Goal: Task Accomplishment & Management: Manage account settings

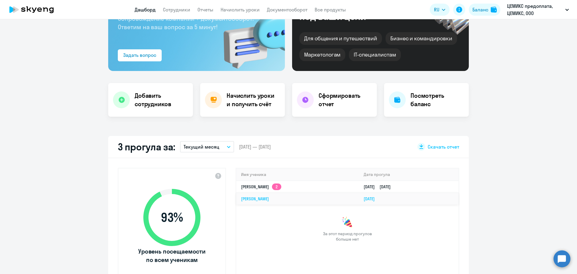
select select "30"
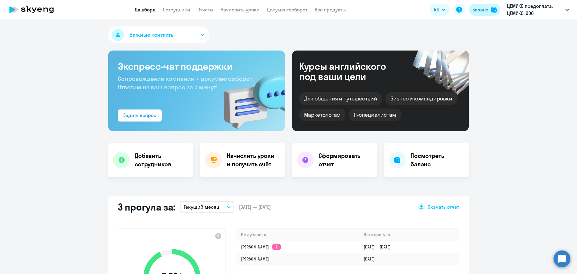
click at [487, 8] on div "Баланс" at bounding box center [480, 9] width 16 height 7
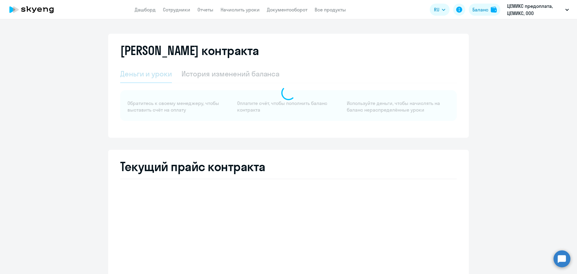
select select "english_adult_not_native_speaker"
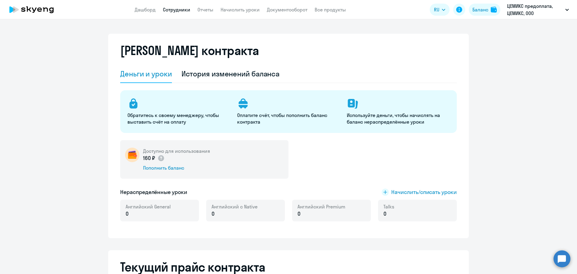
click at [170, 8] on link "Сотрудники" at bounding box center [176, 10] width 27 height 6
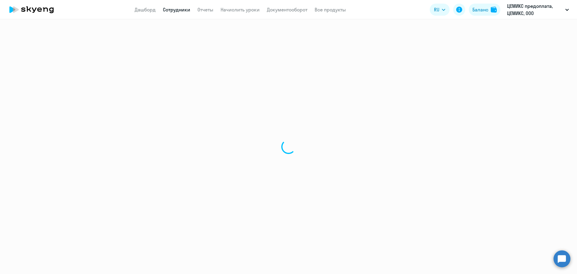
select select "30"
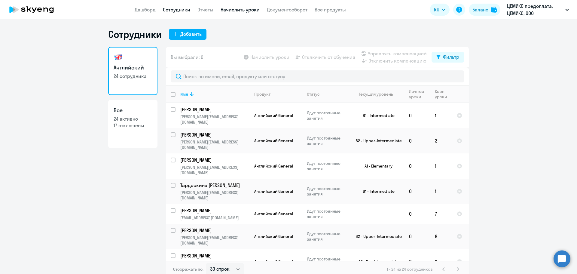
click at [255, 8] on link "Начислить уроки" at bounding box center [240, 10] width 39 height 6
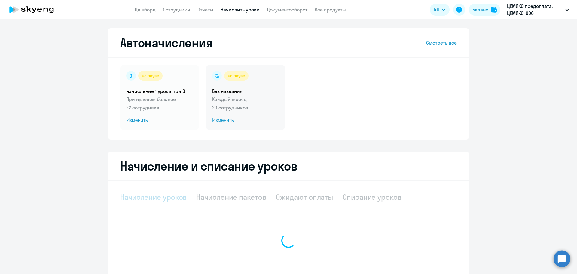
select select "10"
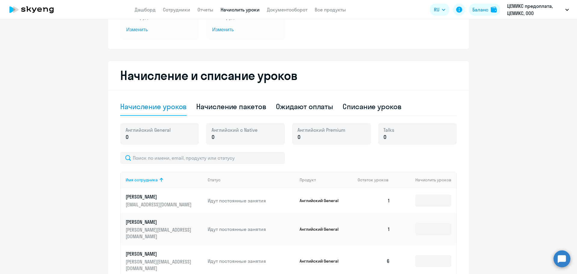
scroll to position [90, 0]
click at [388, 109] on div "Списание уроков" at bounding box center [372, 107] width 59 height 10
select select "10"
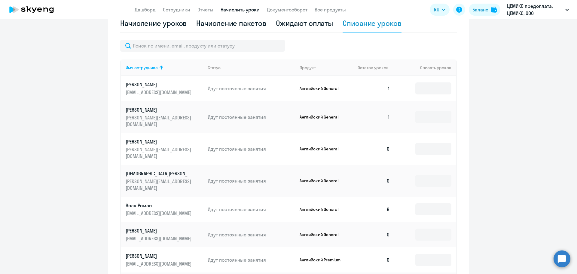
scroll to position [180, 0]
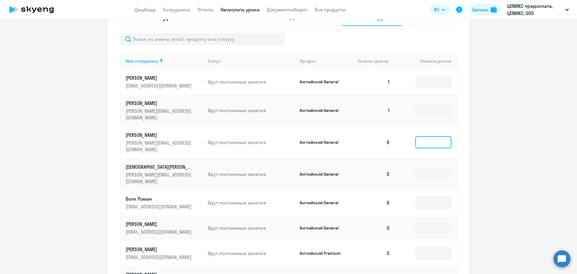
click at [435, 136] on input at bounding box center [433, 142] width 36 height 12
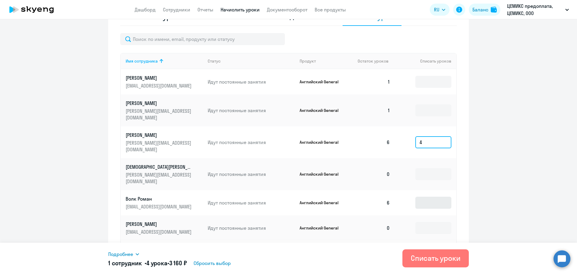
type input "4"
click at [433, 197] on input at bounding box center [433, 203] width 36 height 12
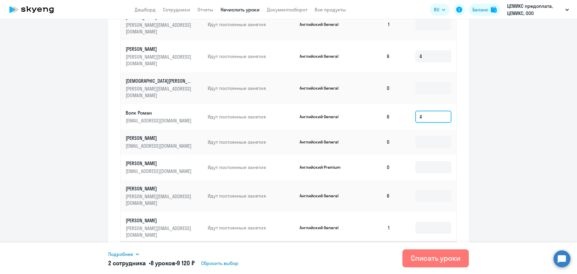
scroll to position [279, 0]
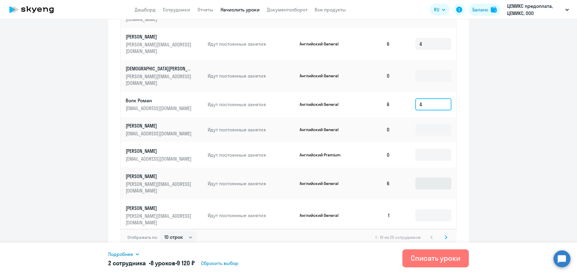
type input "4"
click at [427, 177] on input at bounding box center [433, 183] width 36 height 12
type input "2"
click at [445, 233] on svg-icon at bounding box center [445, 236] width 7 height 7
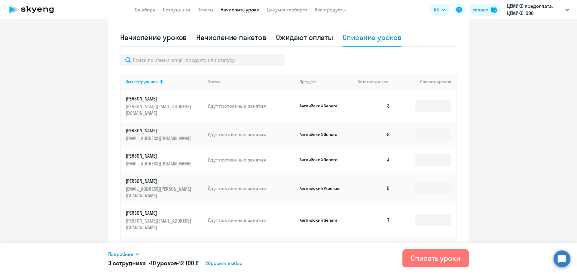
scroll to position [158, 0]
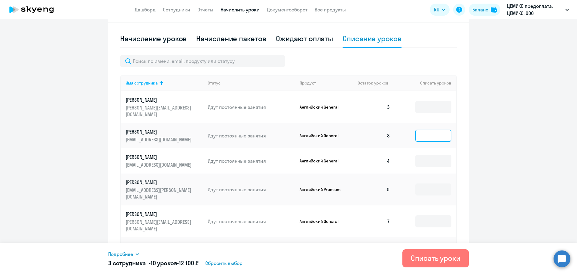
click at [423, 130] on input at bounding box center [433, 136] width 36 height 12
type input "5"
click at [431, 156] on input at bounding box center [433, 161] width 36 height 12
click at [423, 215] on input at bounding box center [433, 221] width 36 height 12
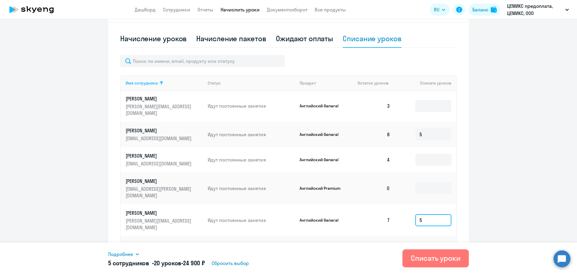
type input "5"
click at [429, 246] on input at bounding box center [433, 252] width 36 height 12
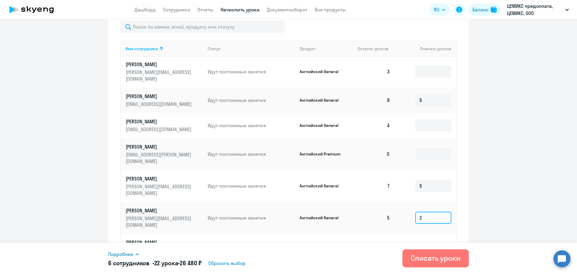
scroll to position [284, 0]
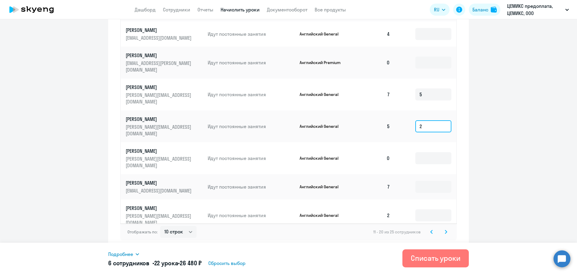
type input "2"
click at [423, 241] on input at bounding box center [433, 247] width 36 height 12
type input "5"
click at [445, 230] on svg-icon at bounding box center [445, 231] width 7 height 7
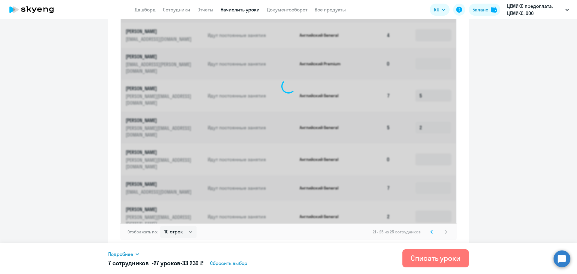
scroll to position [152, 0]
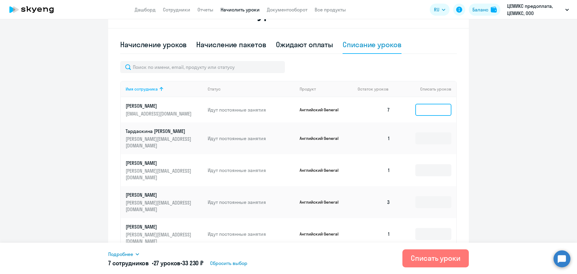
click at [428, 111] on input at bounding box center [433, 110] width 36 height 12
type input "3"
click at [433, 259] on div "Списать уроки" at bounding box center [436, 258] width 50 height 10
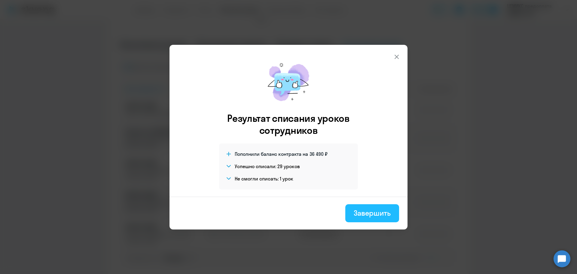
click at [375, 208] on div "Завершить" at bounding box center [372, 213] width 37 height 10
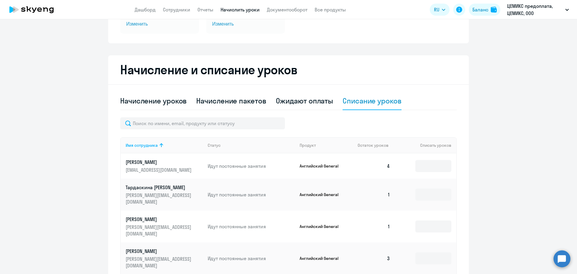
scroll to position [92, 0]
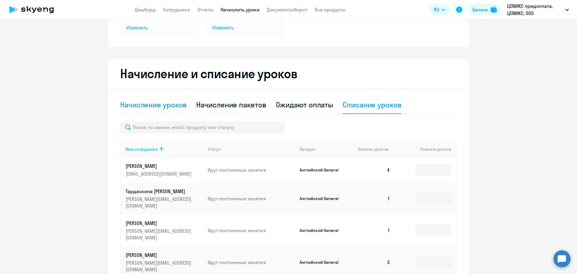
click at [148, 105] on div "Начисление уроков" at bounding box center [153, 105] width 66 height 10
select select "10"
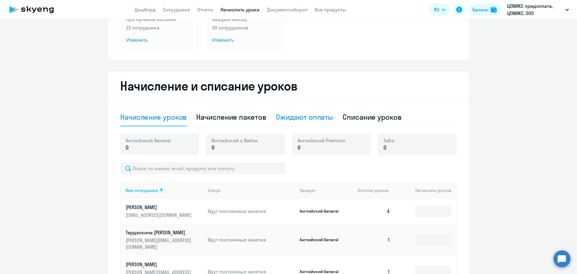
scroll to position [61, 0]
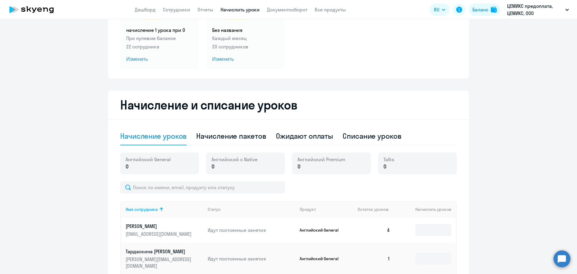
click at [167, 136] on div "Начисление уроков" at bounding box center [153, 136] width 66 height 10
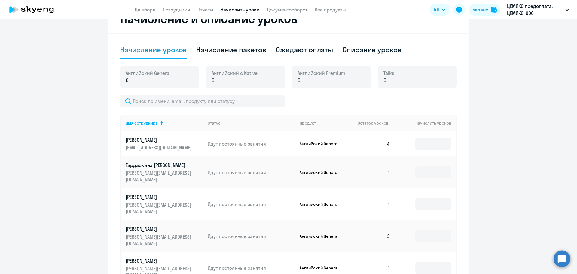
scroll to position [121, 0]
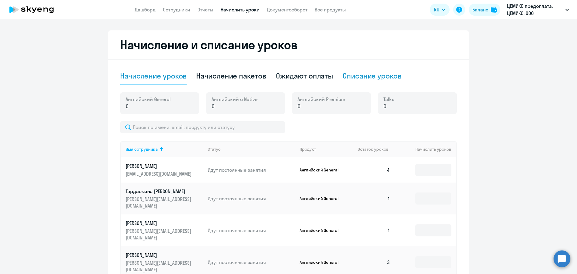
click at [366, 74] on div "Списание уроков" at bounding box center [372, 76] width 59 height 10
select select "10"
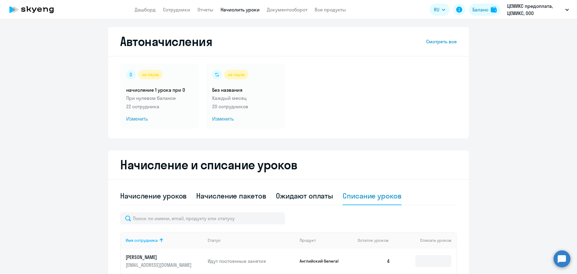
scroll to position [0, 0]
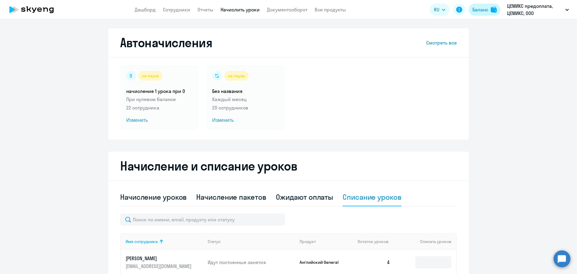
click at [480, 8] on div "Баланс" at bounding box center [480, 9] width 16 height 7
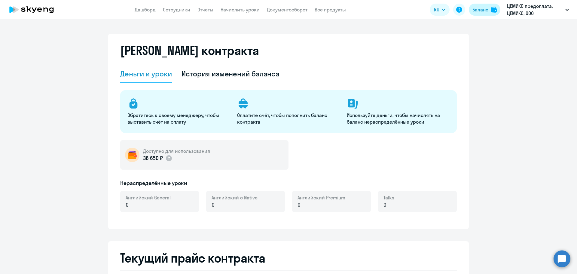
select select "english_adult_not_native_speaker"
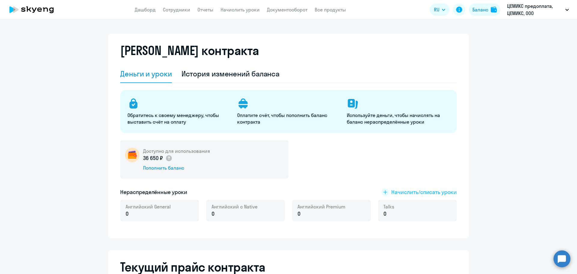
click at [391, 191] on span "Начислить/списать уроки" at bounding box center [424, 192] width 66 height 8
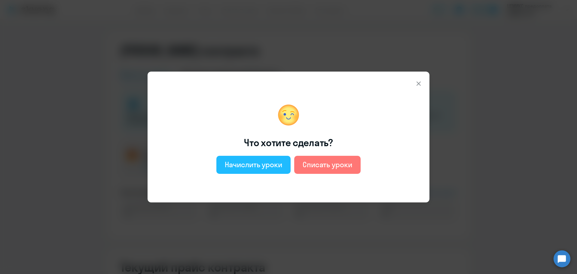
click at [264, 167] on div "Начислить уроки" at bounding box center [253, 165] width 57 height 10
select select "english_adult_not_native_speaker"
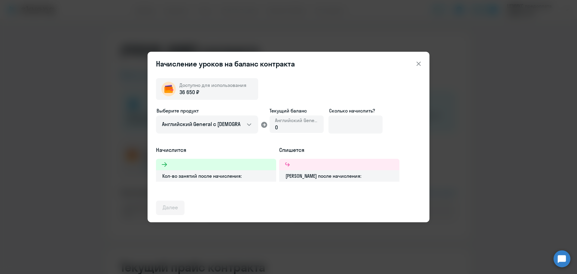
click at [280, 129] on div "0" at bounding box center [296, 127] width 43 height 8
click at [217, 177] on div "Кол-во занятий после начисления:" at bounding box center [216, 175] width 120 height 11
click at [359, 122] on input at bounding box center [355, 124] width 54 height 18
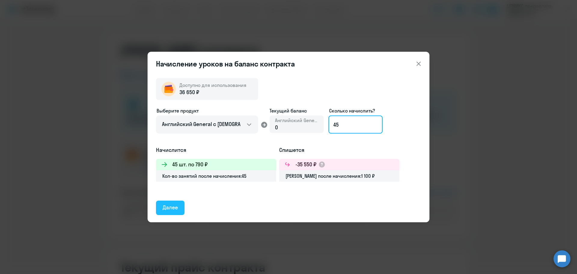
type input "45"
click at [172, 211] on div "Далее" at bounding box center [170, 207] width 15 height 8
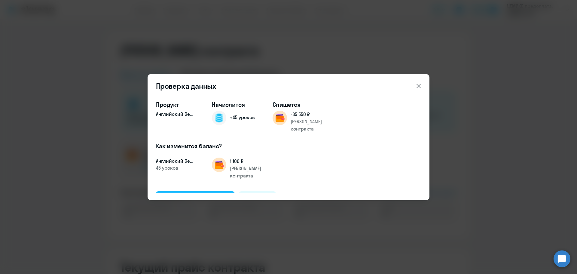
click at [207, 194] on div "Подтвердить и начислить" at bounding box center [196, 198] width 66 height 8
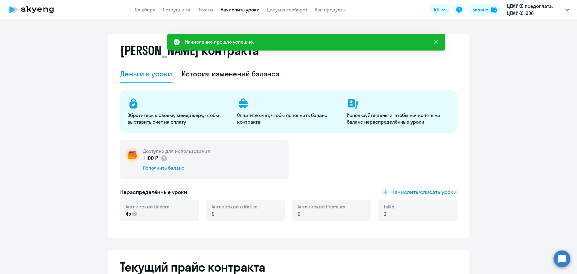
click at [232, 11] on link "Начислить уроки" at bounding box center [240, 10] width 39 height 6
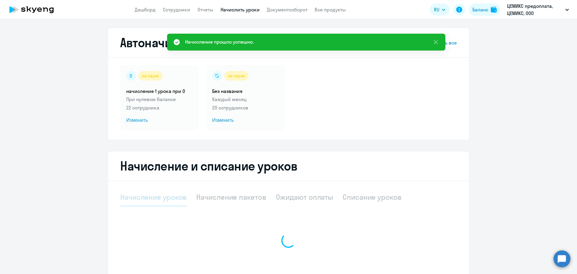
select select "10"
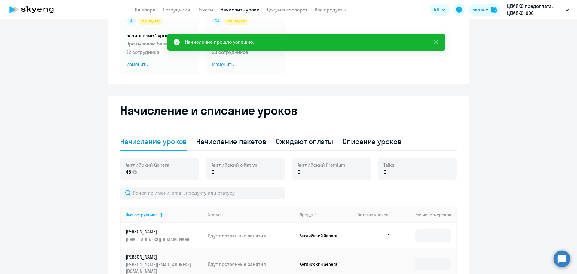
scroll to position [150, 0]
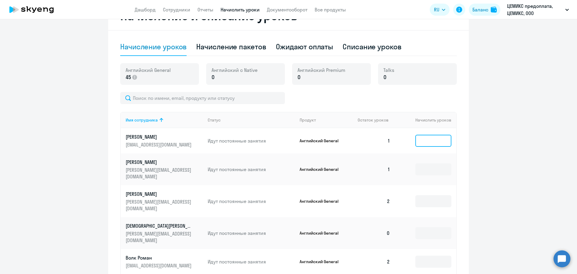
click at [419, 142] on input at bounding box center [433, 141] width 36 height 12
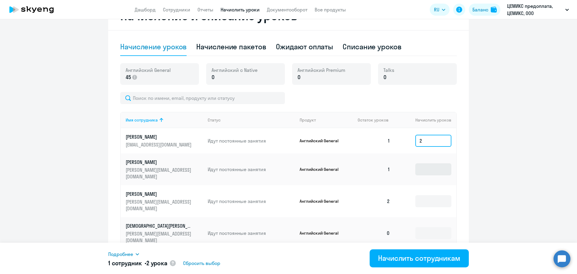
type input "2"
click at [428, 171] on input at bounding box center [433, 169] width 36 height 12
type input "2"
click at [425, 195] on input at bounding box center [433, 201] width 36 height 12
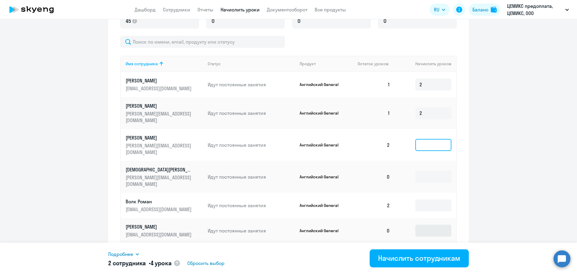
scroll to position [240, 0]
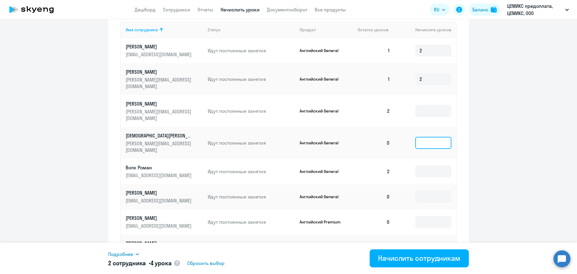
click at [424, 137] on input at bounding box center [433, 143] width 36 height 12
type input "2"
click at [422, 191] on input at bounding box center [433, 197] width 36 height 12
click at [423, 216] on input at bounding box center [433, 222] width 36 height 12
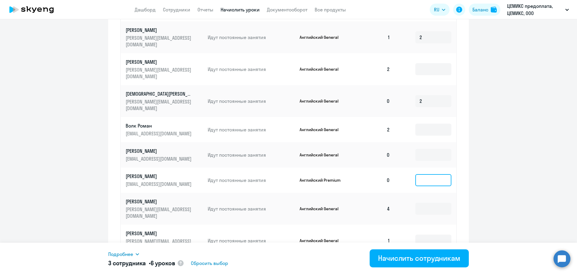
scroll to position [300, 0]
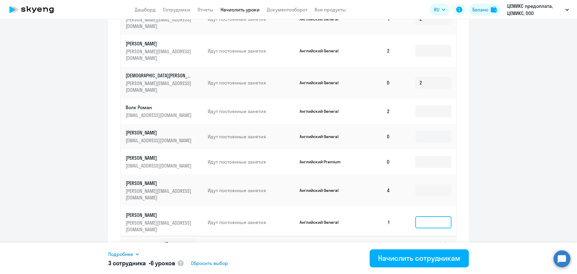
click at [427, 216] on input at bounding box center [433, 222] width 36 height 12
type input "1"
click at [431, 245] on input at bounding box center [433, 251] width 36 height 12
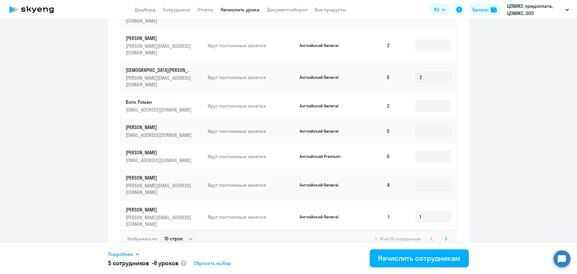
scroll to position [307, 0]
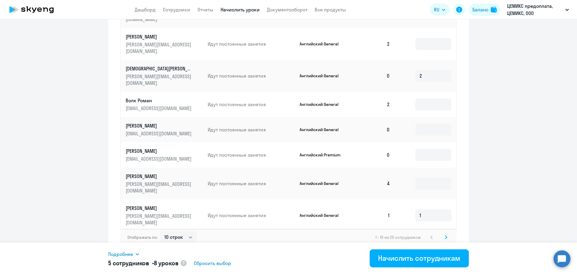
type input "1"
click at [445, 235] on icon at bounding box center [446, 237] width 2 height 4
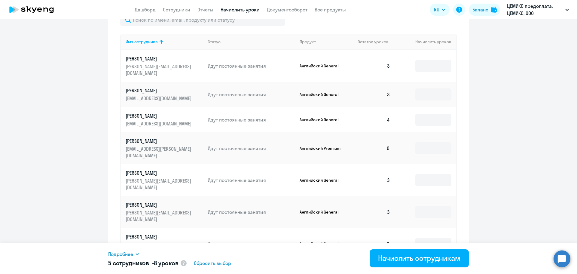
scroll to position [217, 0]
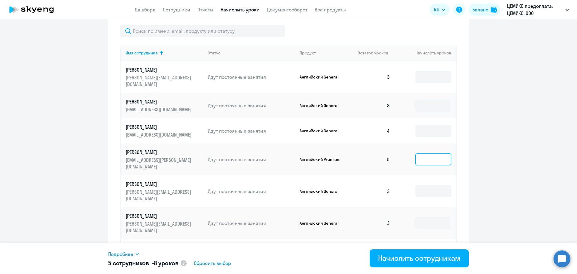
click at [416, 153] on input at bounding box center [433, 159] width 36 height 12
type input "2"
click at [425, 249] on input at bounding box center [433, 255] width 36 height 12
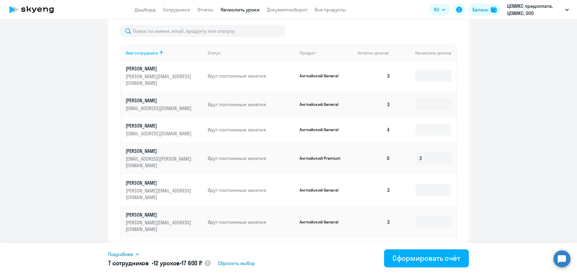
type input "2"
click at [454, 228] on div "Имя сотрудника Статус Продукт Остаток уроков Начислить уроков [PERSON_NAME] [PE…" at bounding box center [288, 182] width 337 height 274
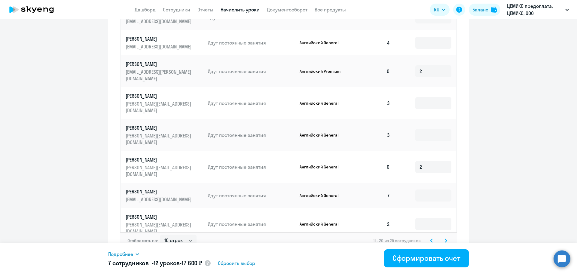
scroll to position [313, 0]
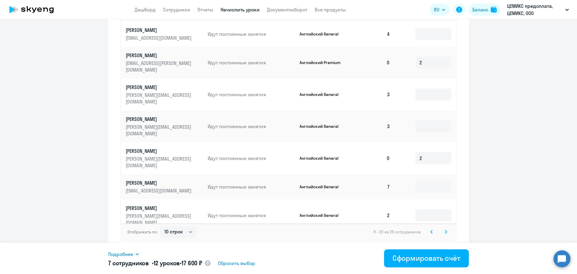
click at [445, 230] on icon at bounding box center [446, 232] width 2 height 4
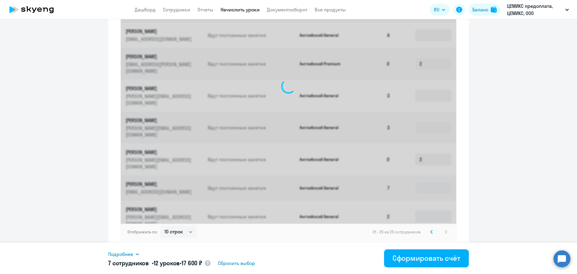
scroll to position [181, 0]
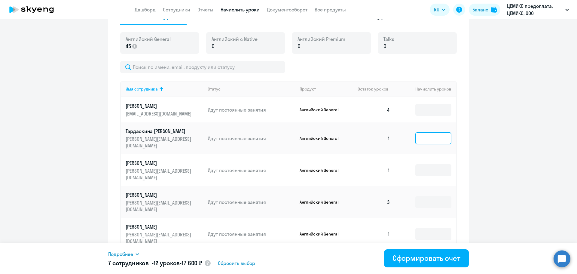
click at [422, 135] on input at bounding box center [433, 138] width 36 height 12
type input "1"
click at [428, 164] on input at bounding box center [433, 170] width 36 height 12
type input "1"
click at [431, 228] on input at bounding box center [433, 234] width 36 height 12
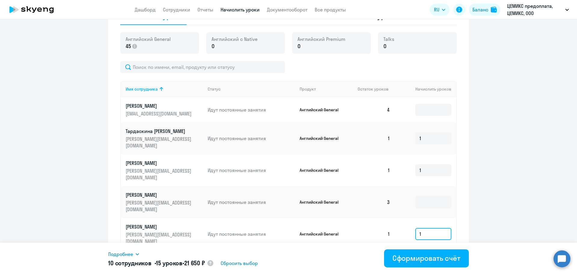
type input "1"
click at [455, 222] on div "Начисление и списание уроков Начисление уроков Начисление пакетов Ожидают оплат…" at bounding box center [288, 123] width 361 height 306
click at [454, 158] on div "Имя сотрудника Статус Продукт Остаток уроков [PERSON_NAME] уроков [PERSON_NAME]…" at bounding box center [288, 165] width 337 height 169
click at [522, 187] on ng-component "Автоначисления Смотреть все на паузе начисление 1 урока при 0 При нулевом балан…" at bounding box center [288, 61] width 577 height 429
click at [431, 256] on icon at bounding box center [432, 257] width 2 height 3
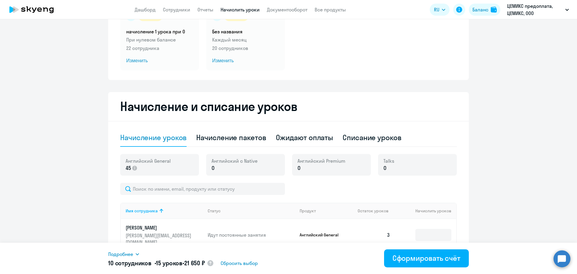
scroll to position [60, 0]
click at [503, 204] on ng-component "Автоначисления Смотреть все на паузе начисление 1 урока при 0 При нулевом балан…" at bounding box center [288, 235] width 577 height 534
click at [134, 254] on div "Подробнее" at bounding box center [209, 253] width 203 height 7
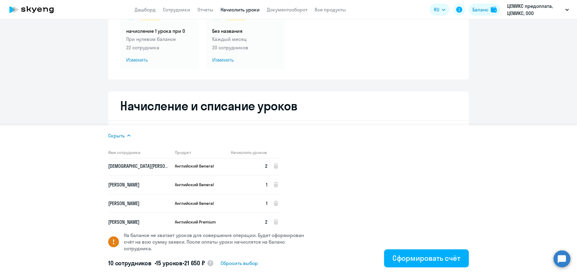
scroll to position [120, 0]
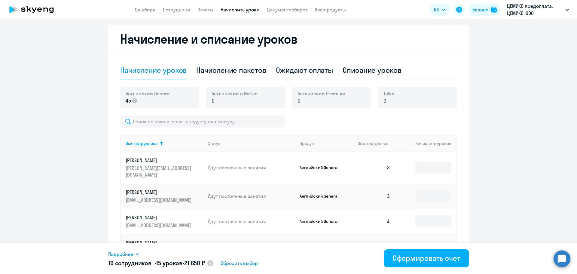
scroll to position [150, 0]
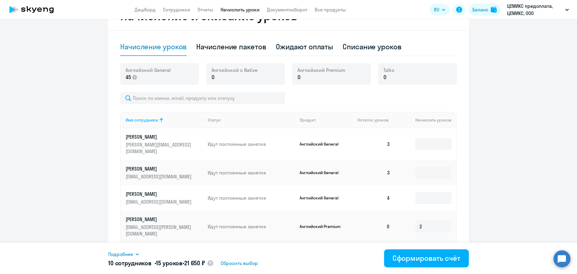
click at [249, 260] on span "Сбросить выбор" at bounding box center [239, 262] width 37 height 7
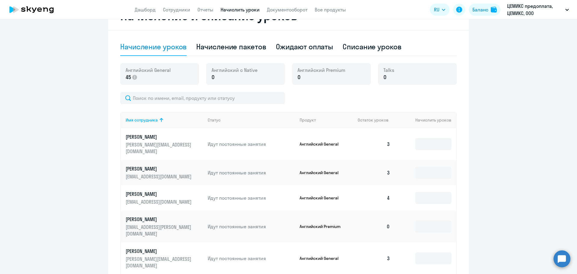
scroll to position [1, 0]
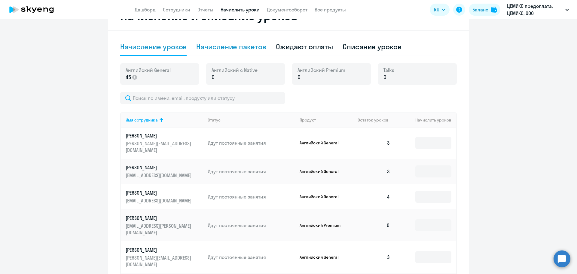
click at [251, 47] on div "Начисление пакетов" at bounding box center [231, 47] width 70 height 10
select select "10"
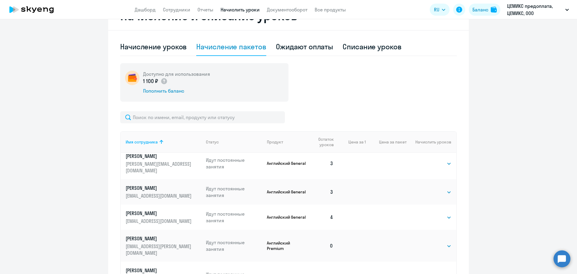
scroll to position [7, 0]
click at [433, 241] on select "Выбрать 4 8 16 32 64 96 128" at bounding box center [439, 244] width 25 height 7
select select "4"
click at [427, 241] on select "Выбрать 4 8 16 32 64 96 128" at bounding box center [439, 244] width 25 height 7
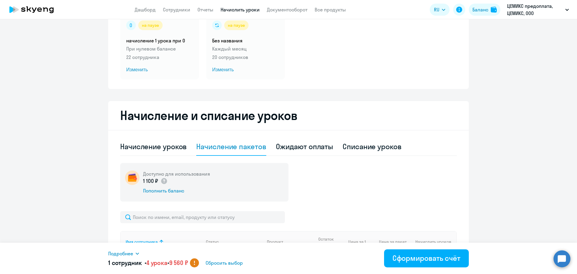
scroll to position [30, 0]
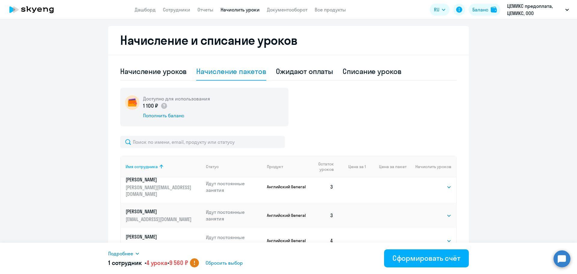
scroll to position [150, 0]
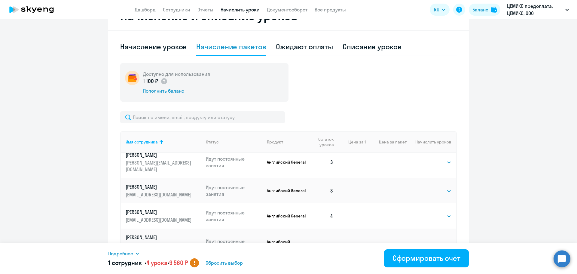
click at [138, 251] on icon at bounding box center [137, 253] width 5 height 5
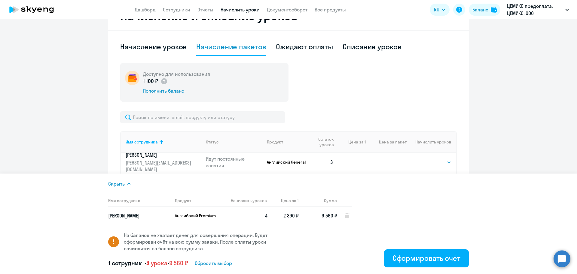
click at [549, 105] on ng-component "Автоначисления Смотреть все на паузе начисление 1 урока при 0 При нулевом балан…" at bounding box center [288, 154] width 577 height 553
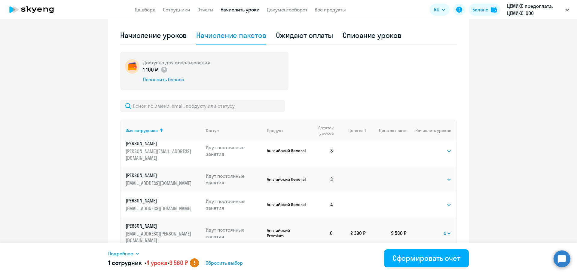
scroll to position [300, 0]
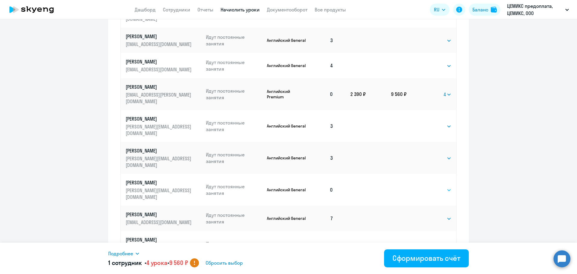
click at [427, 186] on select "Выбрать 4 8 16 32 64 96 128" at bounding box center [439, 189] width 25 height 7
select select "4"
click at [427, 186] on select "Выбрать 4 8 16 32 64 96 128" at bounding box center [439, 189] width 25 height 7
click at [444, 186] on select "Выбрать 4 8 16 32 64 96 128" at bounding box center [448, 189] width 8 height 7
select select
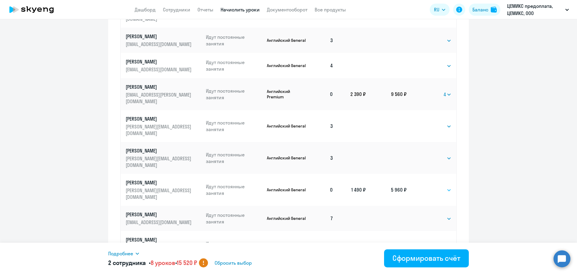
click at [444, 186] on select "Выбрать 4 8 16 32 64 96 128" at bounding box center [448, 189] width 8 height 7
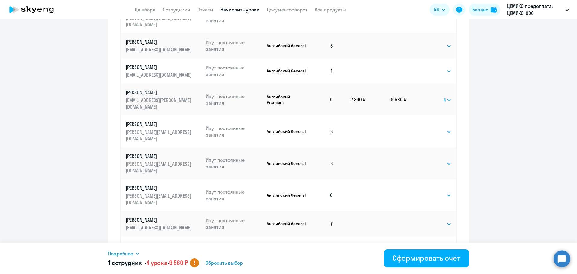
scroll to position [0, 0]
click at [444, 97] on select "Выбрать 4 8 16 32 64 96 128" at bounding box center [448, 100] width 8 height 7
select select
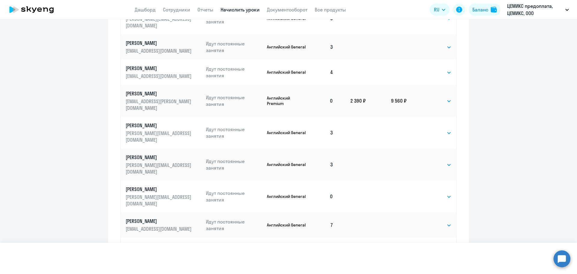
click at [444, 97] on select "Выбрать 4 8 16 32 64 96 128" at bounding box center [448, 100] width 8 height 7
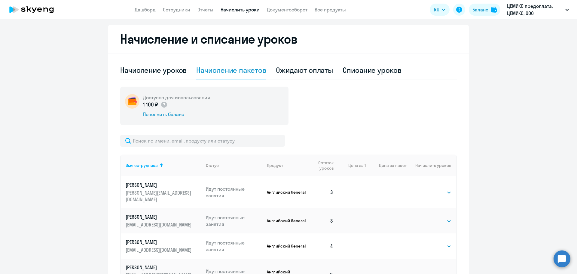
scroll to position [120, 0]
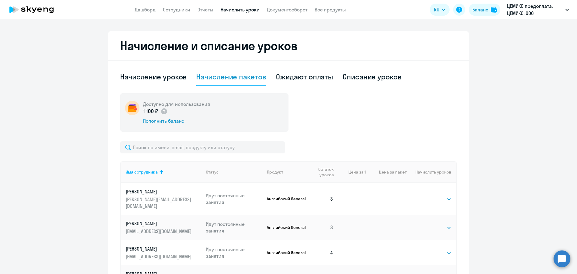
click at [492, 107] on ng-component "Автоначисления Смотреть все на паузе начисление 1 урока при 0 При нулевом балан…" at bounding box center [288, 184] width 577 height 553
click at [315, 115] on div "Доступно для использования 1 100 ₽ Пополнить баланс" at bounding box center [288, 112] width 337 height 38
click at [152, 75] on div "Начисление уроков" at bounding box center [153, 77] width 66 height 10
select select "10"
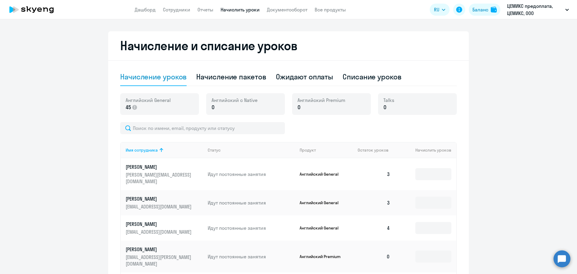
click at [136, 106] on p "45" at bounding box center [148, 107] width 45 height 8
click at [147, 101] on span "Английский General" at bounding box center [148, 100] width 45 height 7
click at [128, 106] on span "45" at bounding box center [128, 107] width 5 height 8
click at [487, 8] on div "Баланс" at bounding box center [480, 9] width 16 height 7
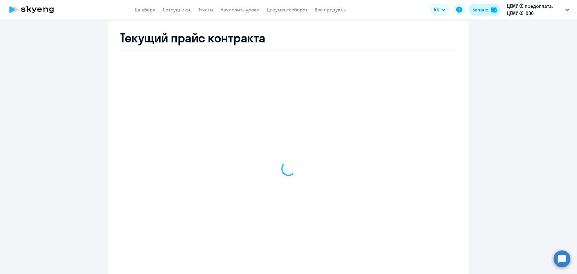
select select "english_adult_not_native_speaker"
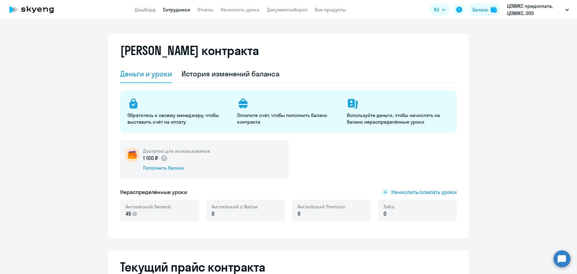
click at [181, 11] on link "Сотрудники" at bounding box center [176, 10] width 27 height 6
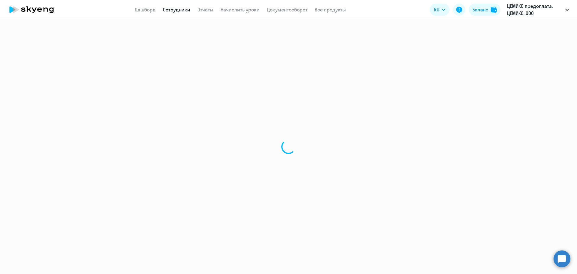
select select "30"
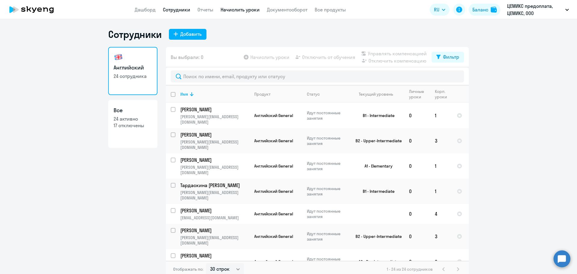
click at [239, 8] on link "Начислить уроки" at bounding box center [240, 10] width 39 height 6
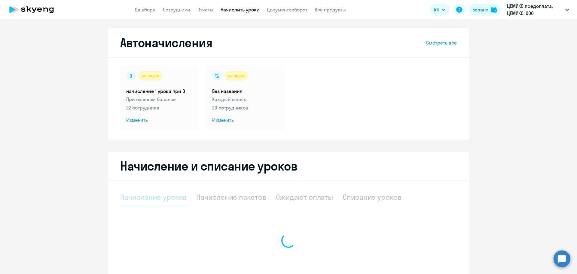
select select "10"
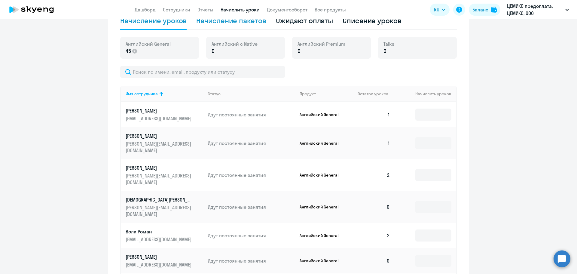
scroll to position [180, 0]
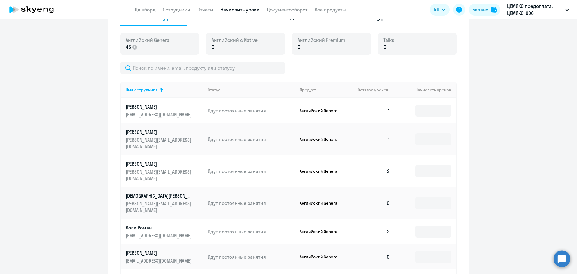
click at [239, 45] on p "0" at bounding box center [235, 47] width 46 height 8
click at [409, 33] on div "Talks 0" at bounding box center [417, 44] width 79 height 22
click at [431, 111] on input at bounding box center [433, 111] width 36 height 12
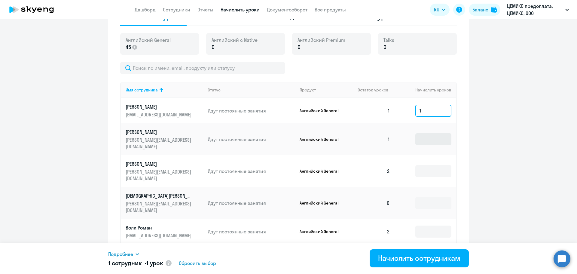
type input "1"
click at [425, 136] on input at bounding box center [433, 139] width 36 height 12
type input "1"
click at [432, 197] on input at bounding box center [433, 203] width 36 height 12
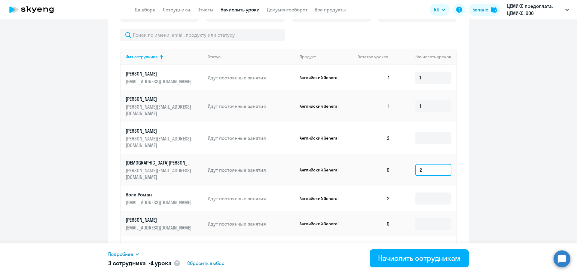
scroll to position [240, 0]
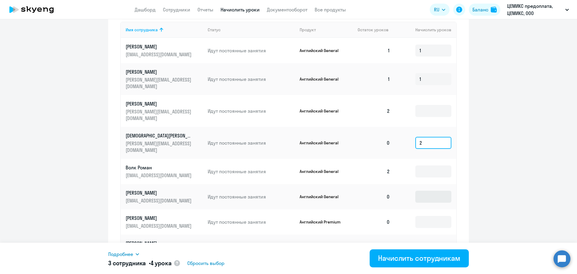
type input "2"
click at [427, 191] on input at bounding box center [433, 197] width 36 height 12
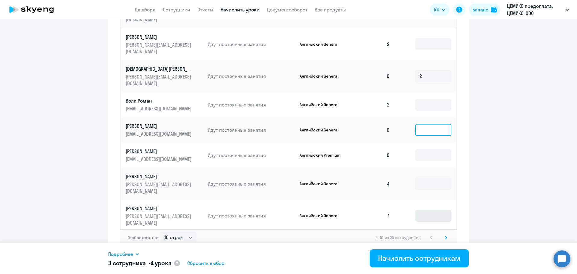
scroll to position [307, 0]
click at [419, 209] on input at bounding box center [433, 215] width 36 height 12
type input "1"
click at [428, 238] on input at bounding box center [433, 244] width 36 height 12
type input "1"
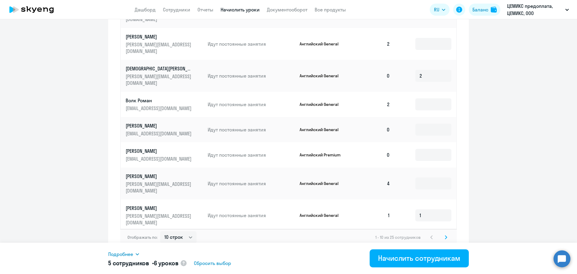
click at [445, 235] on icon at bounding box center [446, 237] width 2 height 4
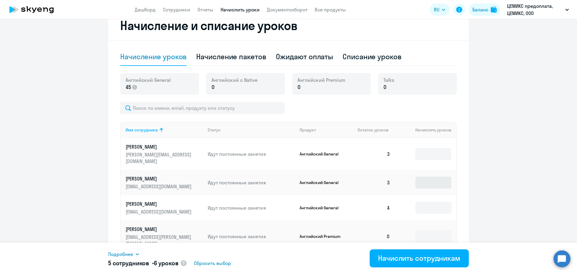
scroll to position [187, 0]
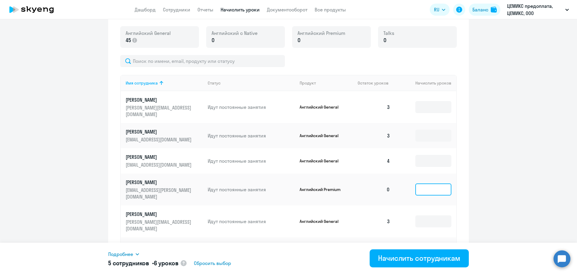
click at [419, 183] on input at bounding box center [433, 189] width 36 height 12
type input "2"
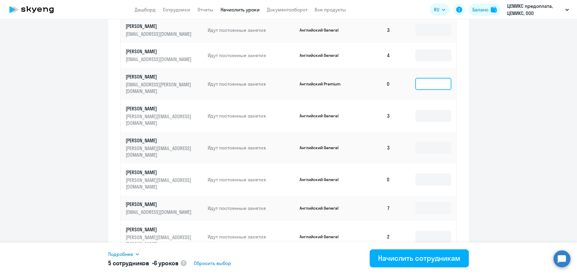
scroll to position [313, 0]
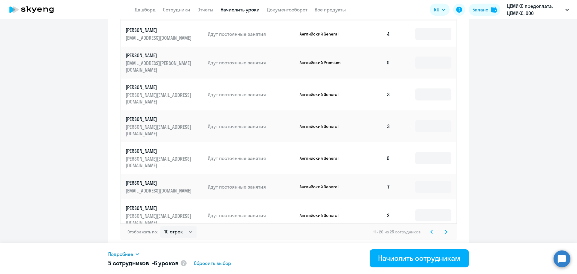
click at [431, 229] on svg-icon at bounding box center [431, 231] width 7 height 7
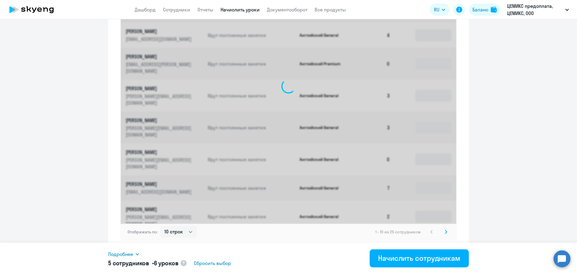
scroll to position [307, 0]
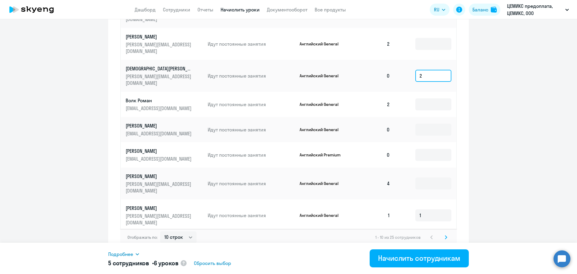
click at [423, 70] on input "2" at bounding box center [433, 76] width 36 height 12
type input "1"
click at [445, 233] on svg-icon at bounding box center [445, 236] width 7 height 7
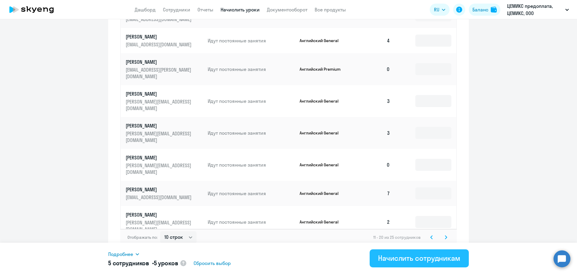
click at [434, 259] on div "Начислить сотрудникам" at bounding box center [419, 258] width 82 height 10
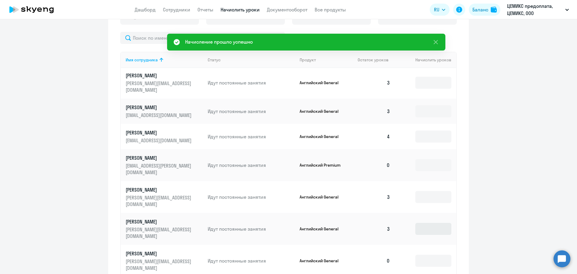
scroll to position [217, 0]
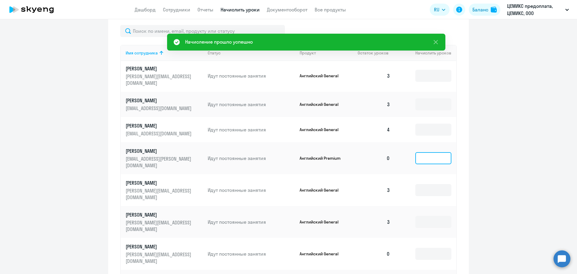
click at [423, 152] on input at bounding box center [433, 158] width 36 height 12
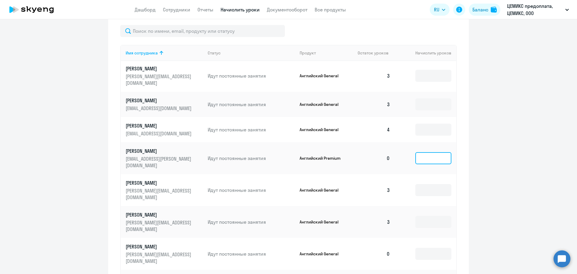
type input "1"
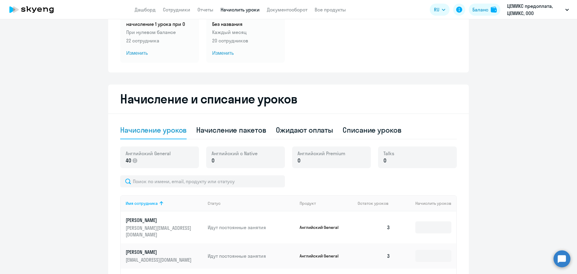
scroll to position [0, 0]
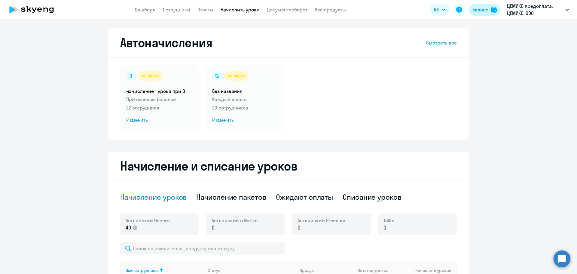
click at [489, 9] on button "Баланс" at bounding box center [485, 10] width 32 height 12
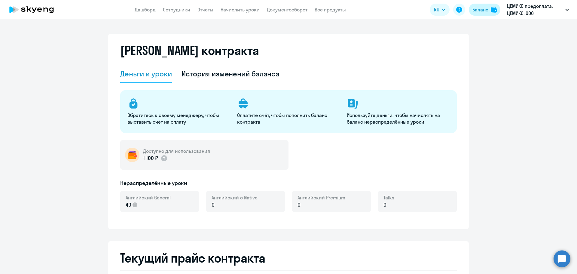
select select "english_adult_not_native_speaker"
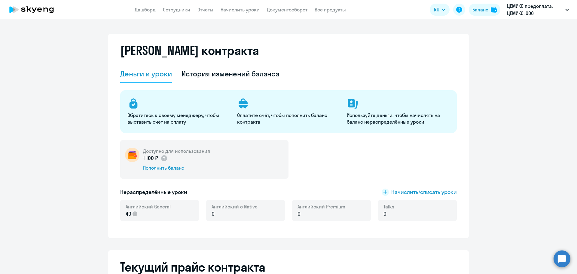
click at [128, 213] on span "40" at bounding box center [129, 214] width 6 height 8
click at [147, 212] on p "40" at bounding box center [148, 214] width 45 height 8
click at [479, 7] on div "Баланс" at bounding box center [480, 9] width 16 height 7
click at [153, 10] on link "Дашборд" at bounding box center [145, 10] width 21 height 6
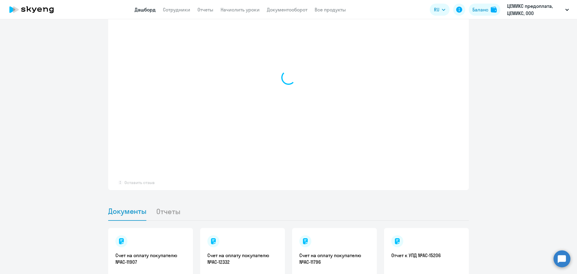
scroll to position [486, 0]
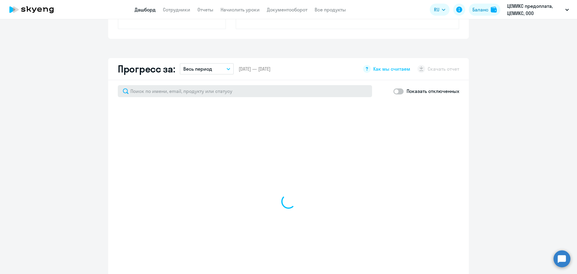
select select "30"
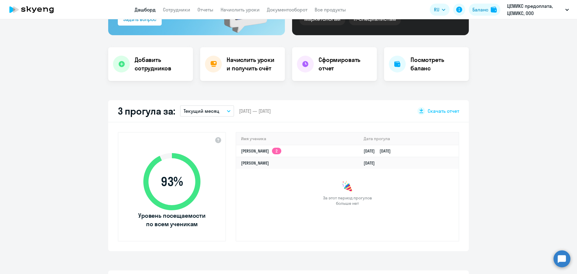
scroll to position [96, 0]
click at [173, 6] on app-menu-item-link "Сотрудники" at bounding box center [176, 10] width 27 height 8
click at [172, 9] on link "Сотрудники" at bounding box center [176, 10] width 27 height 6
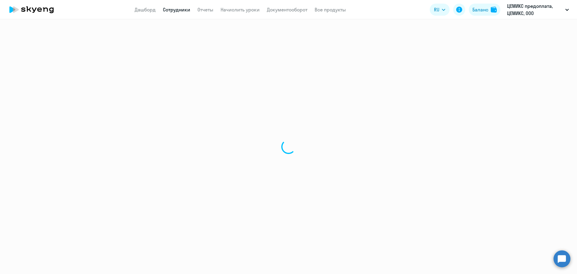
select select "30"
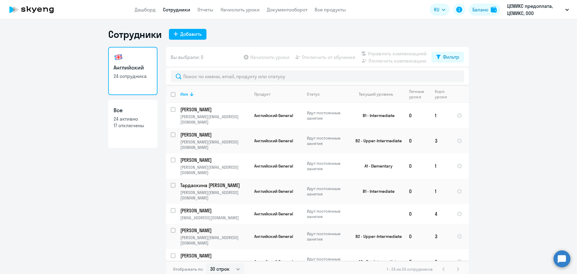
click at [322, 58] on app-table-action-button "Отключить от обучения" at bounding box center [324, 56] width 61 height 7
click at [490, 8] on button "Баланс" at bounding box center [485, 10] width 32 height 12
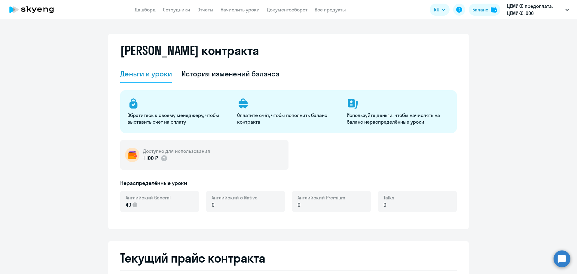
select select "english_adult_not_native_speaker"
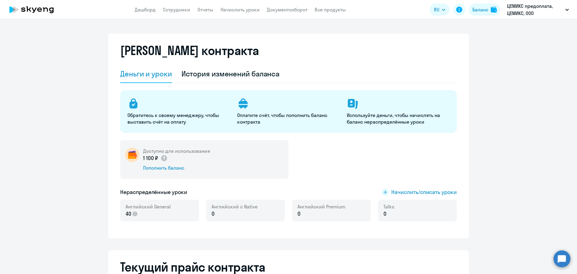
click at [144, 212] on p "40" at bounding box center [148, 214] width 45 height 8
click at [398, 192] on span "Начислить/списать уроки" at bounding box center [424, 192] width 66 height 8
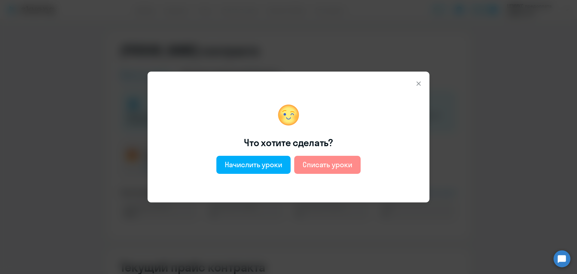
click at [325, 166] on div "Списать уроки" at bounding box center [328, 165] width 50 height 10
select select "english_adult_not_native_speaker"
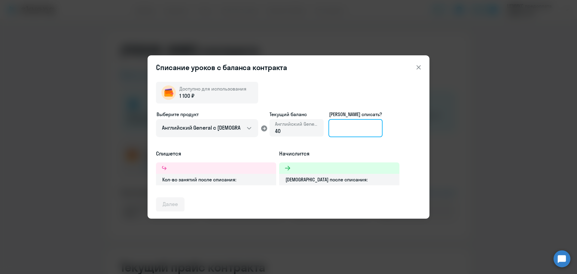
click at [349, 127] on input at bounding box center [355, 128] width 54 height 18
type input "5"
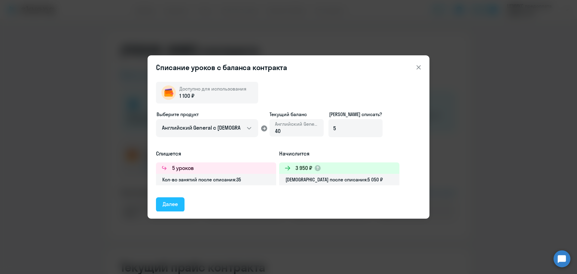
click at [175, 204] on div "Далее" at bounding box center [170, 204] width 15 height 8
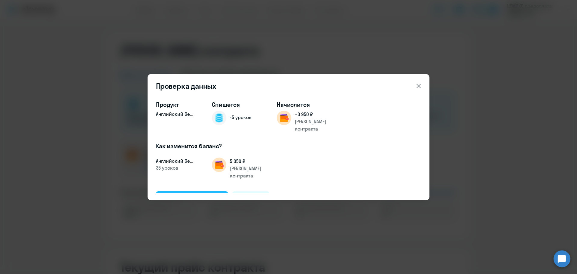
click at [206, 194] on div "Подтвердить и списать" at bounding box center [192, 198] width 59 height 8
